Goal: Task Accomplishment & Management: Manage account settings

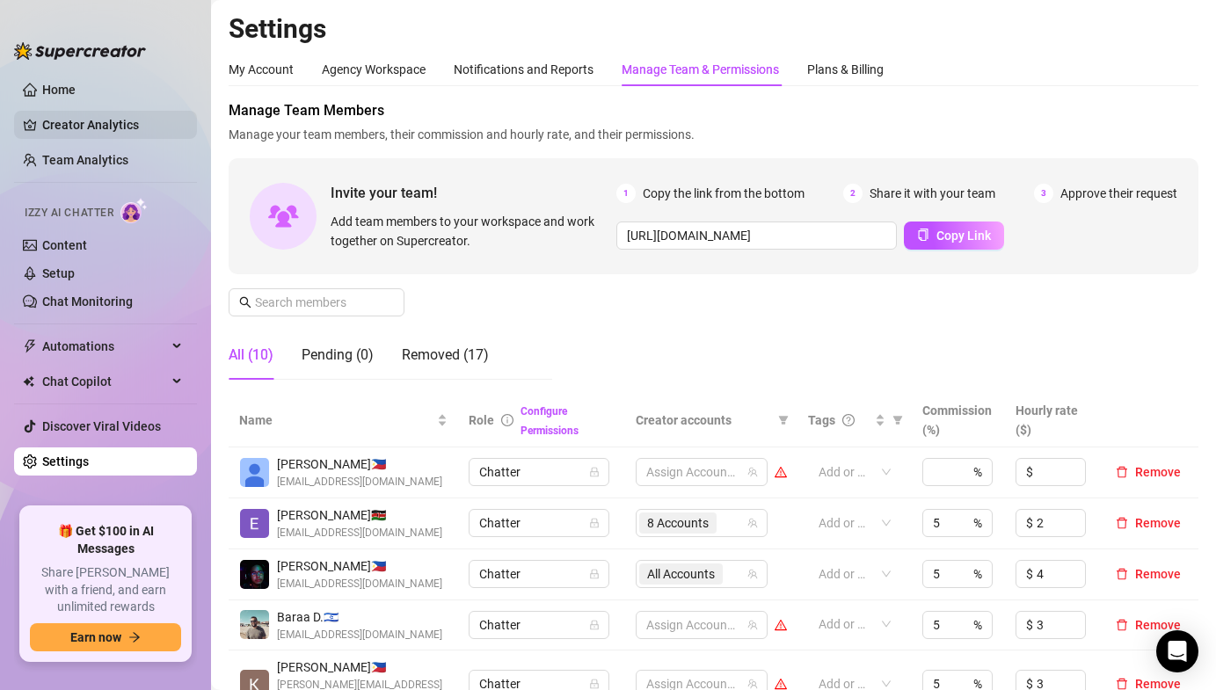
click at [135, 137] on link "Creator Analytics" at bounding box center [112, 125] width 141 height 28
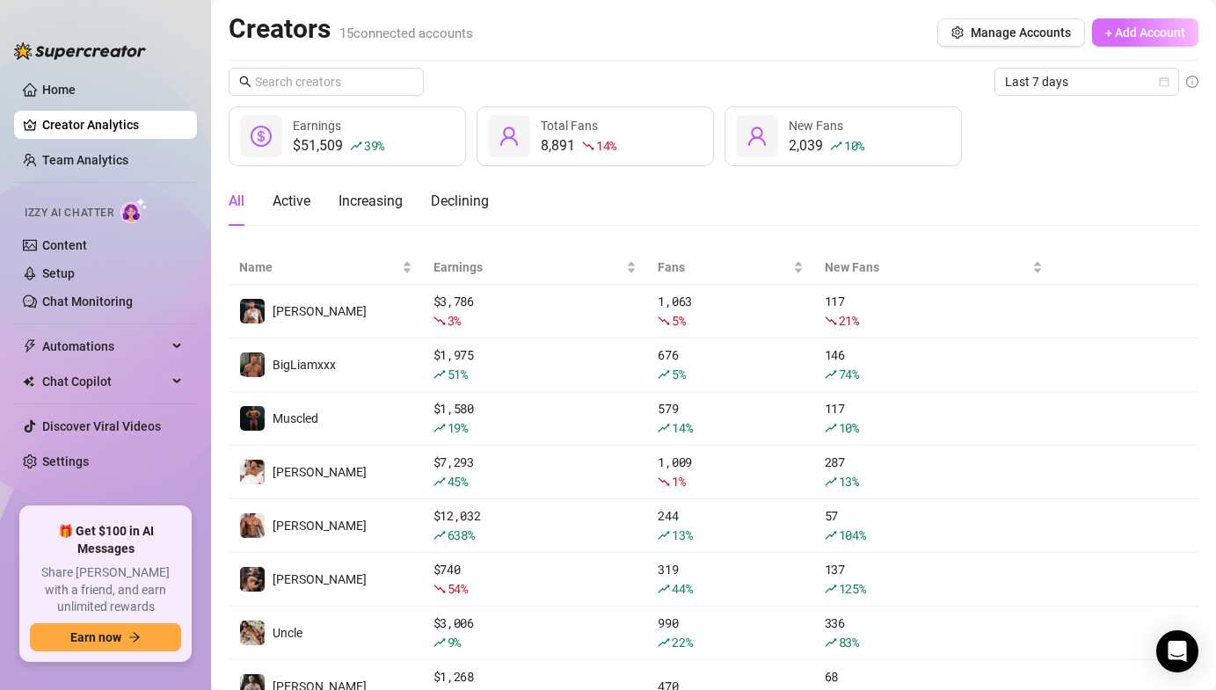
click at [1109, 21] on button "+ Add Account" at bounding box center [1145, 32] width 106 height 28
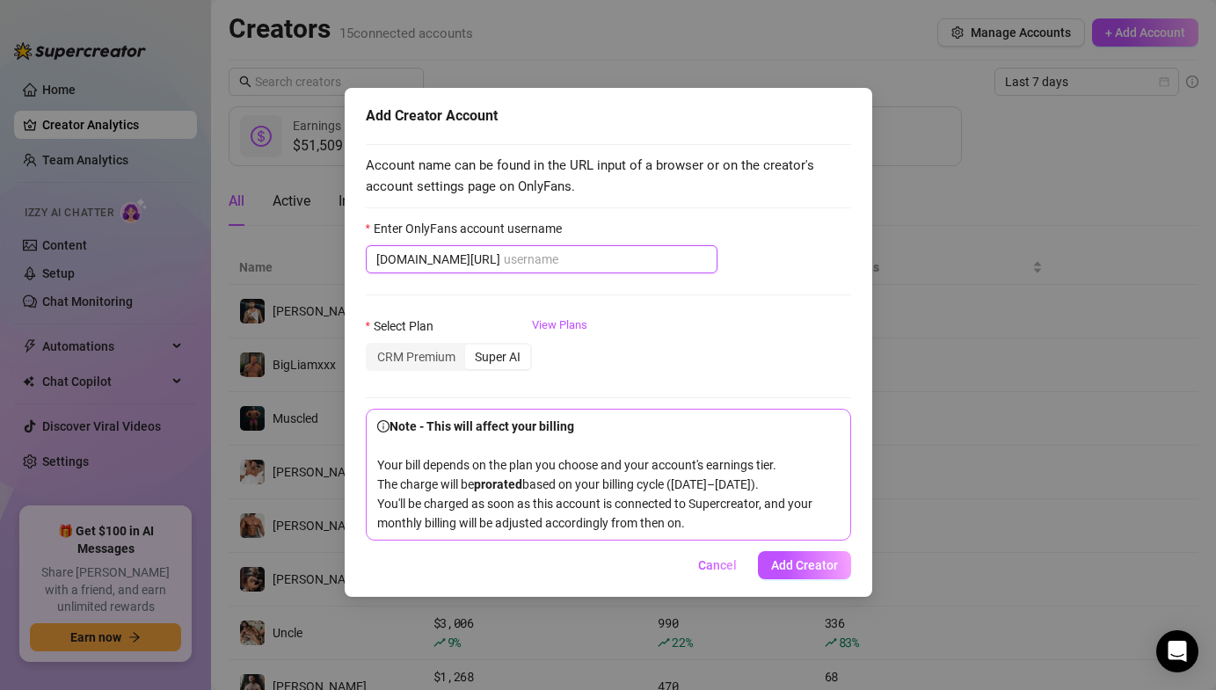
click at [504, 258] on input "Enter OnlyFans account username" at bounding box center [605, 259] width 203 height 19
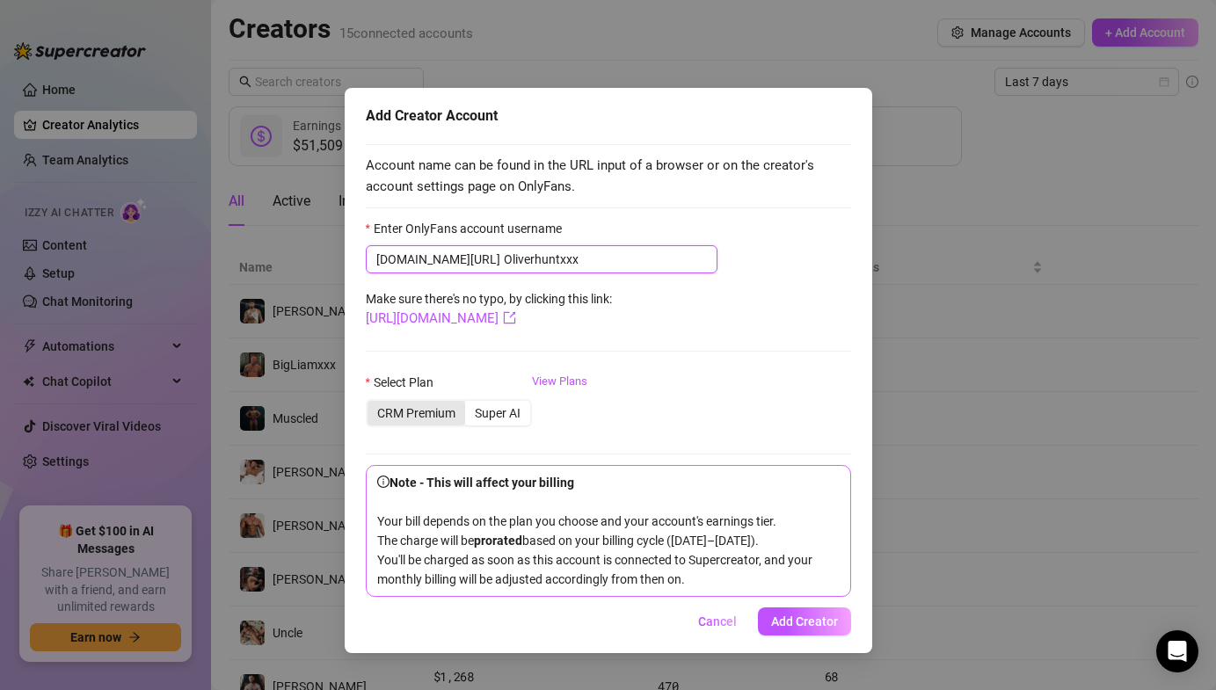
type input "Oliverhuntxxx"
click at [429, 408] on div "CRM Premium" at bounding box center [417, 413] width 98 height 25
click at [372, 404] on input "CRM Premium" at bounding box center [372, 404] width 0 height 0
click at [794, 636] on button "Add Creator" at bounding box center [804, 622] width 93 height 28
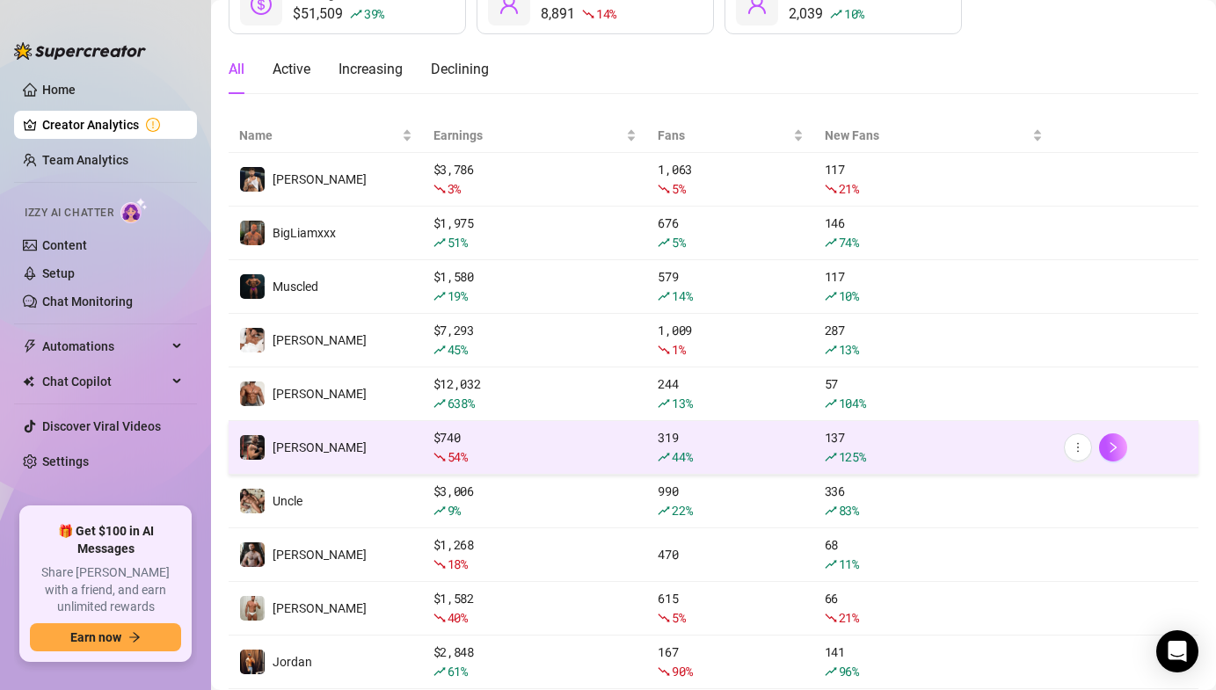
scroll to position [146, 0]
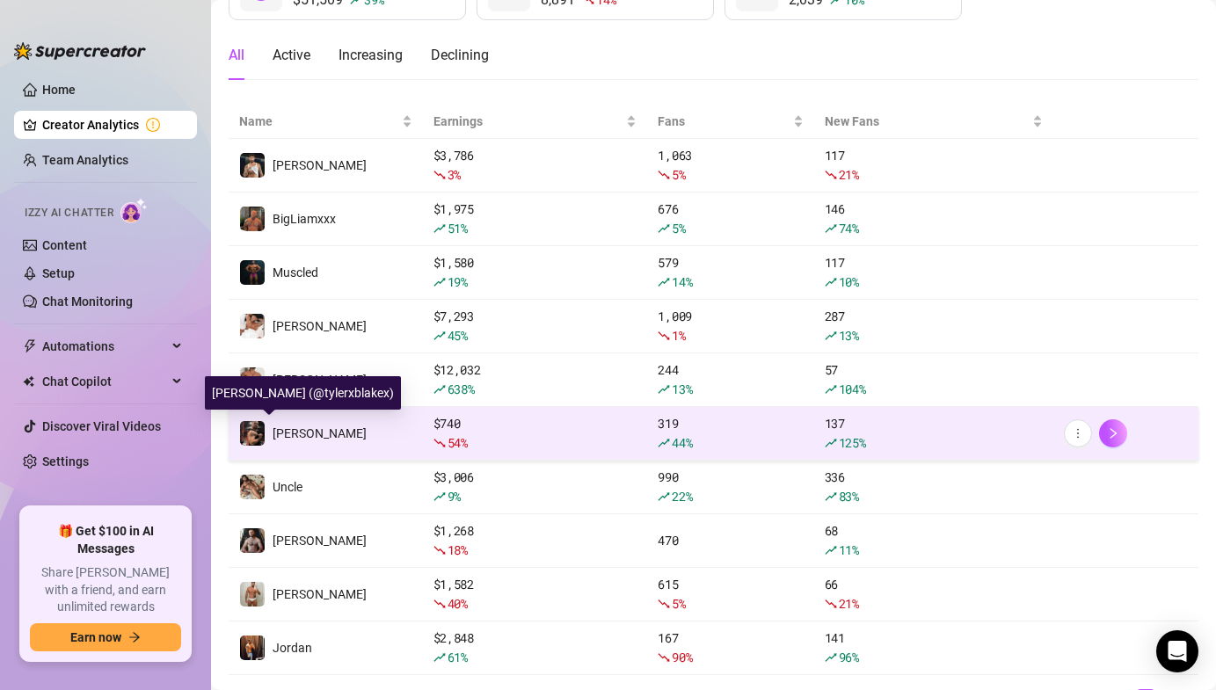
click at [243, 433] on img at bounding box center [252, 433] width 25 height 25
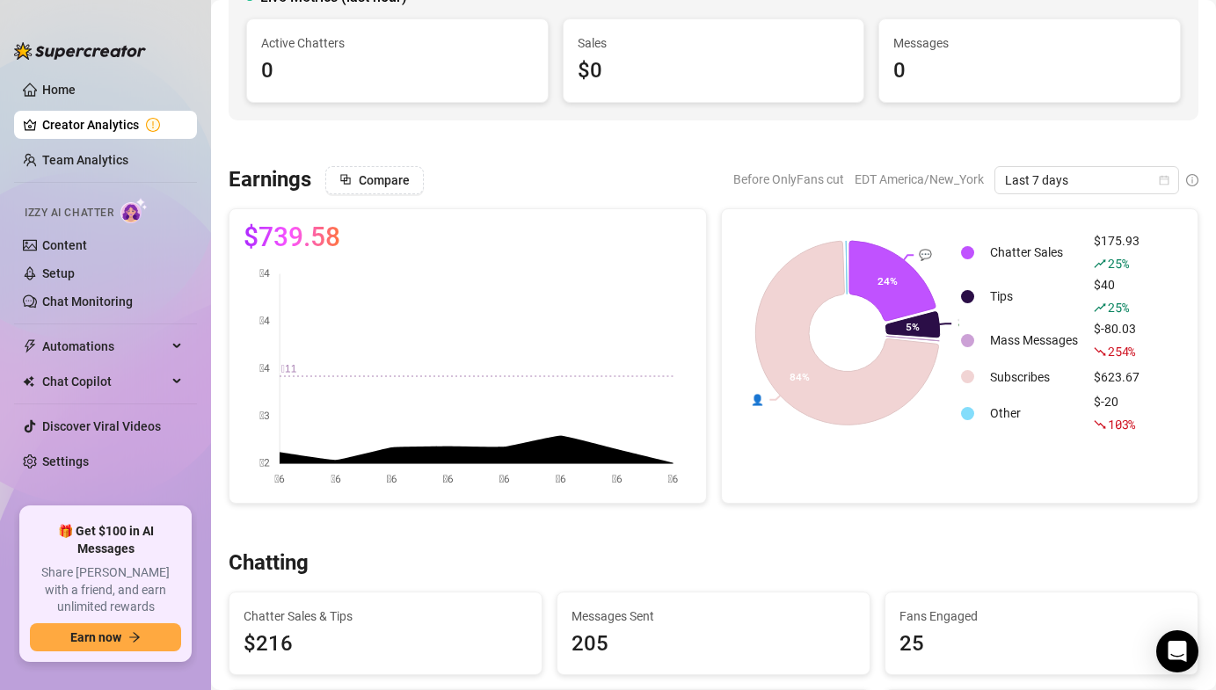
click at [89, 128] on link "Creator Analytics" at bounding box center [112, 125] width 141 height 28
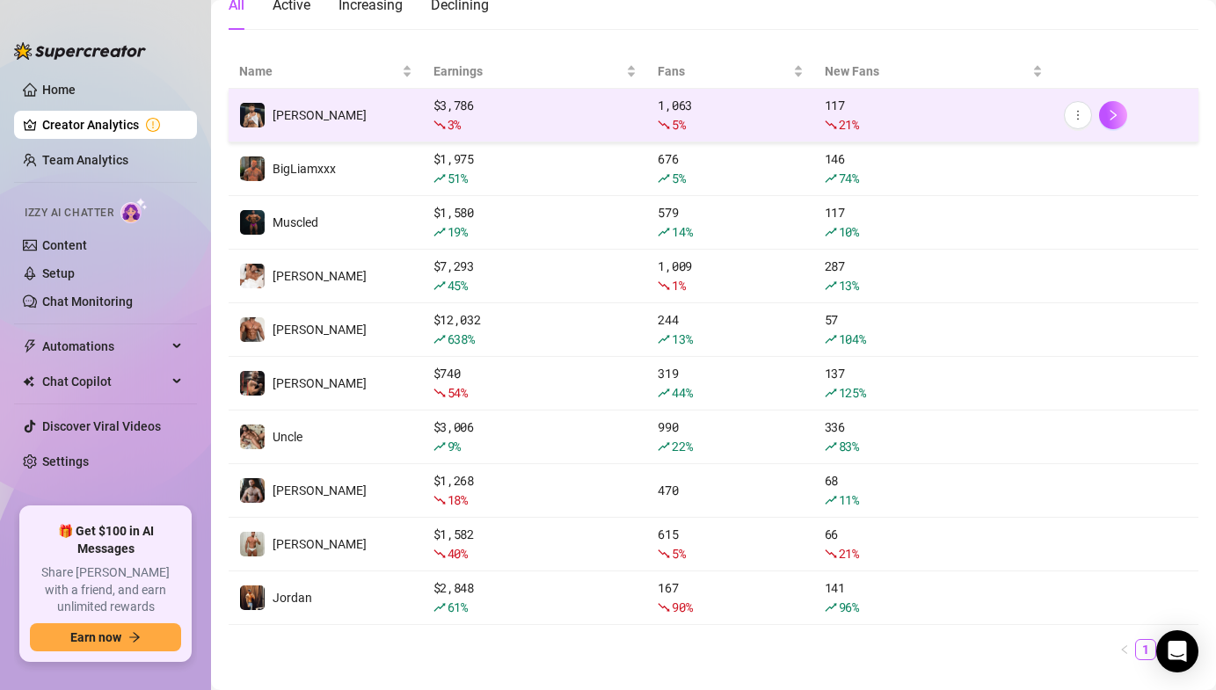
scroll to position [233, 0]
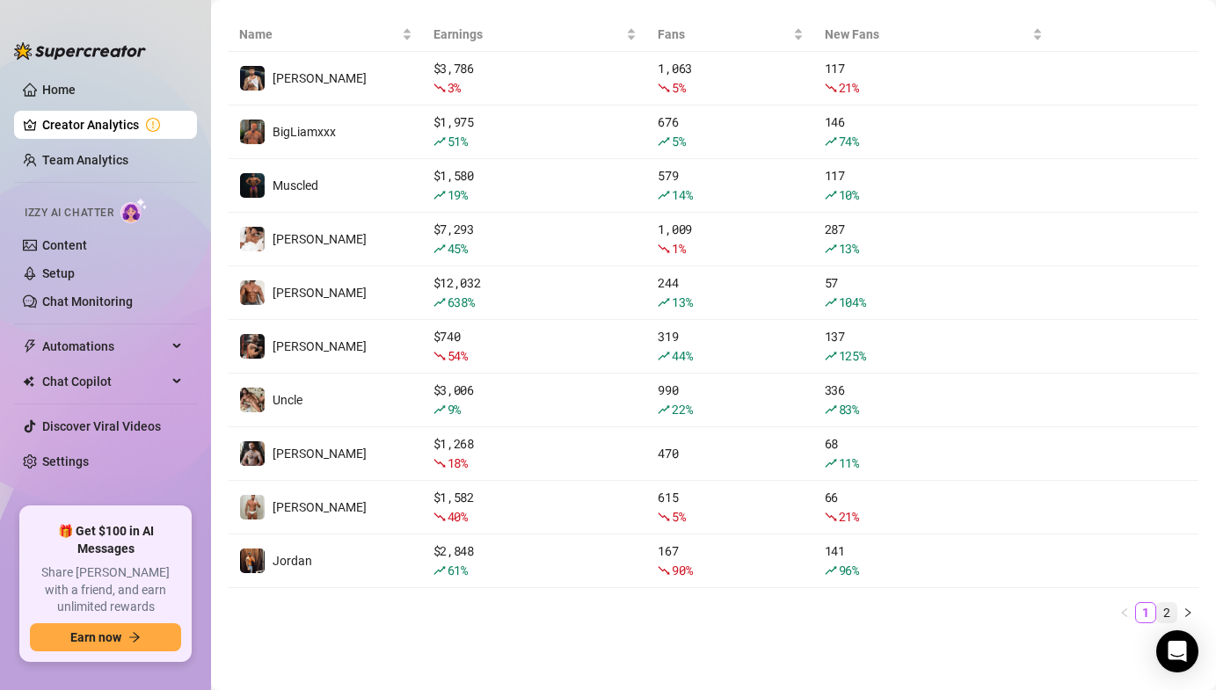
click at [1169, 609] on link "2" at bounding box center [1166, 612] width 19 height 19
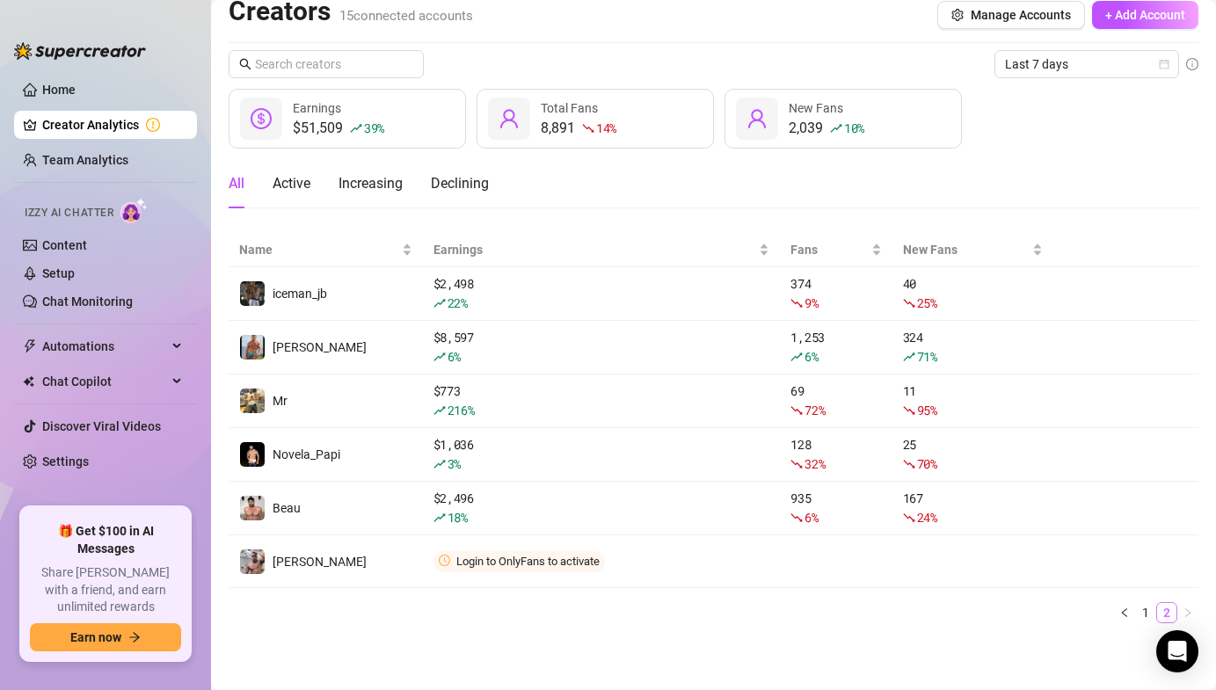
scroll to position [18, 0]
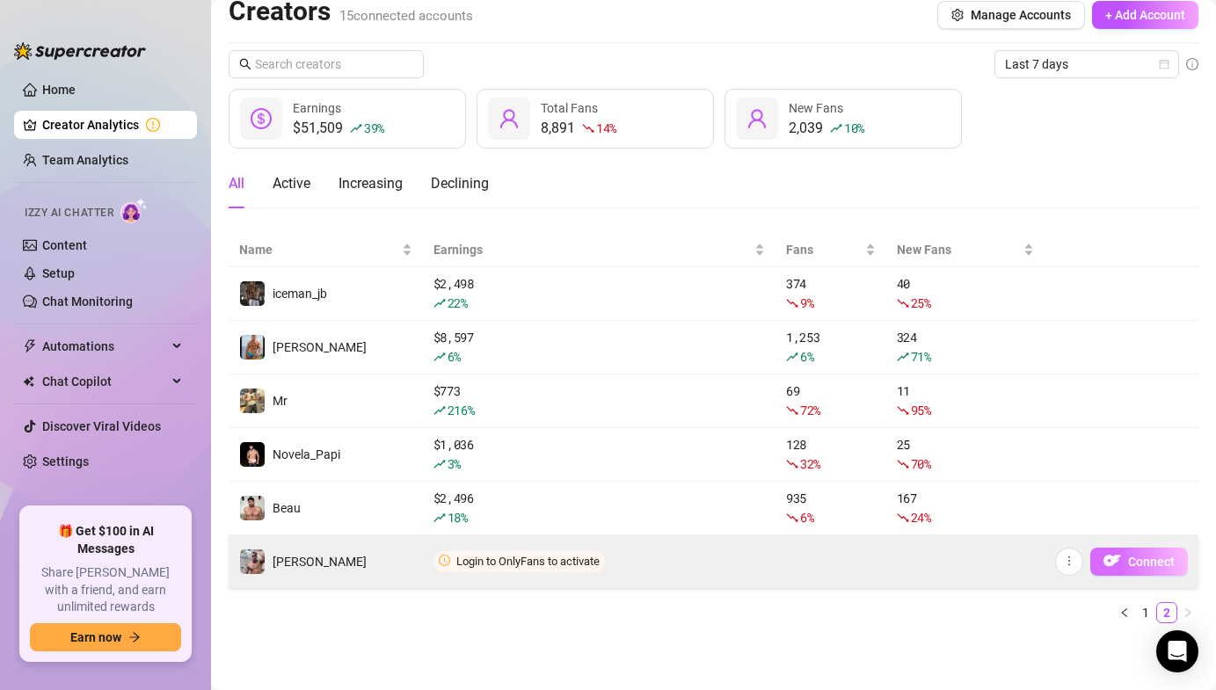
click at [1113, 561] on img "button" at bounding box center [1113, 561] width 18 height 18
